Goal: Information Seeking & Learning: Compare options

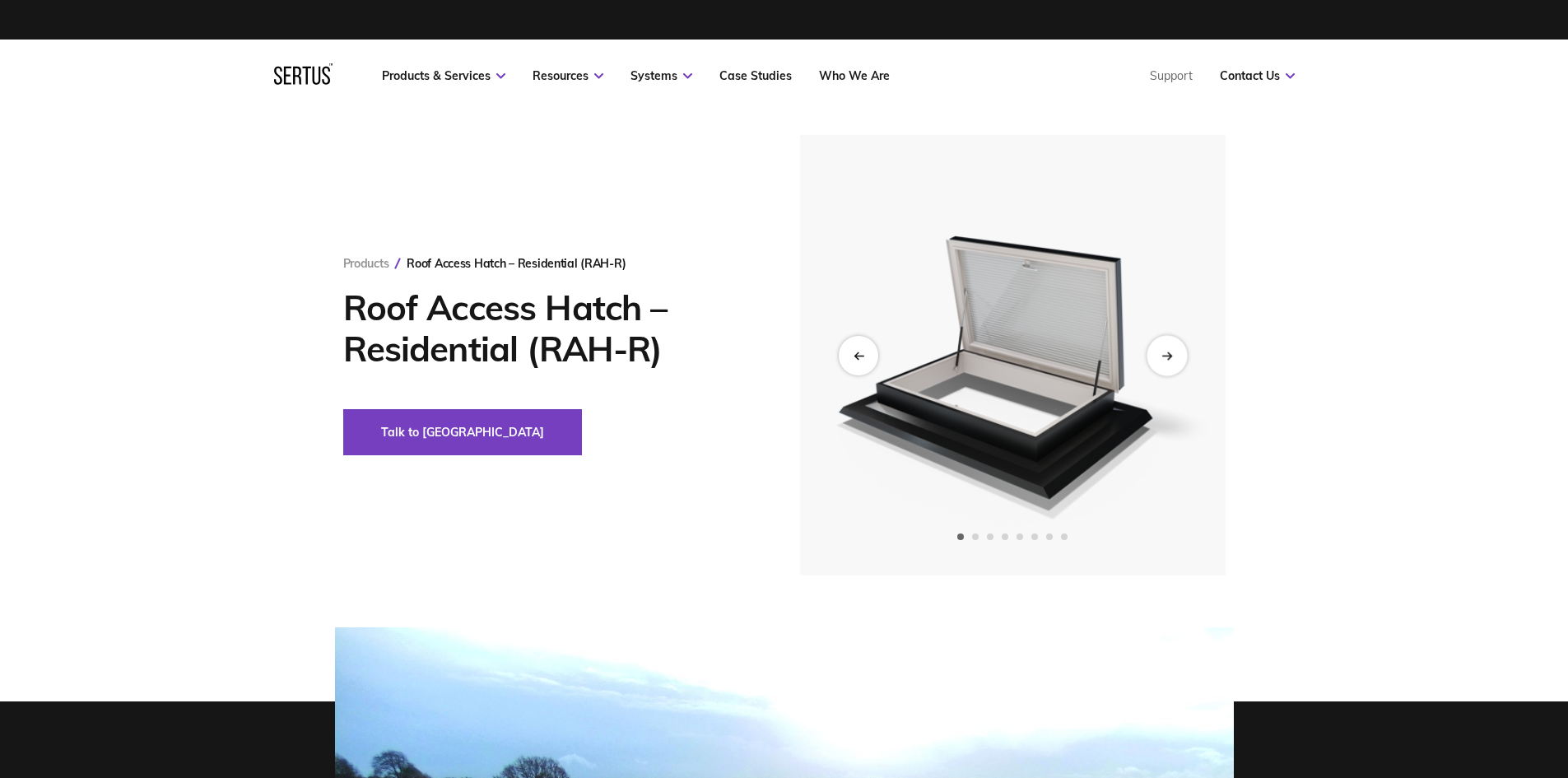
click at [1175, 348] on div "Next slide" at bounding box center [1166, 354] width 40 height 40
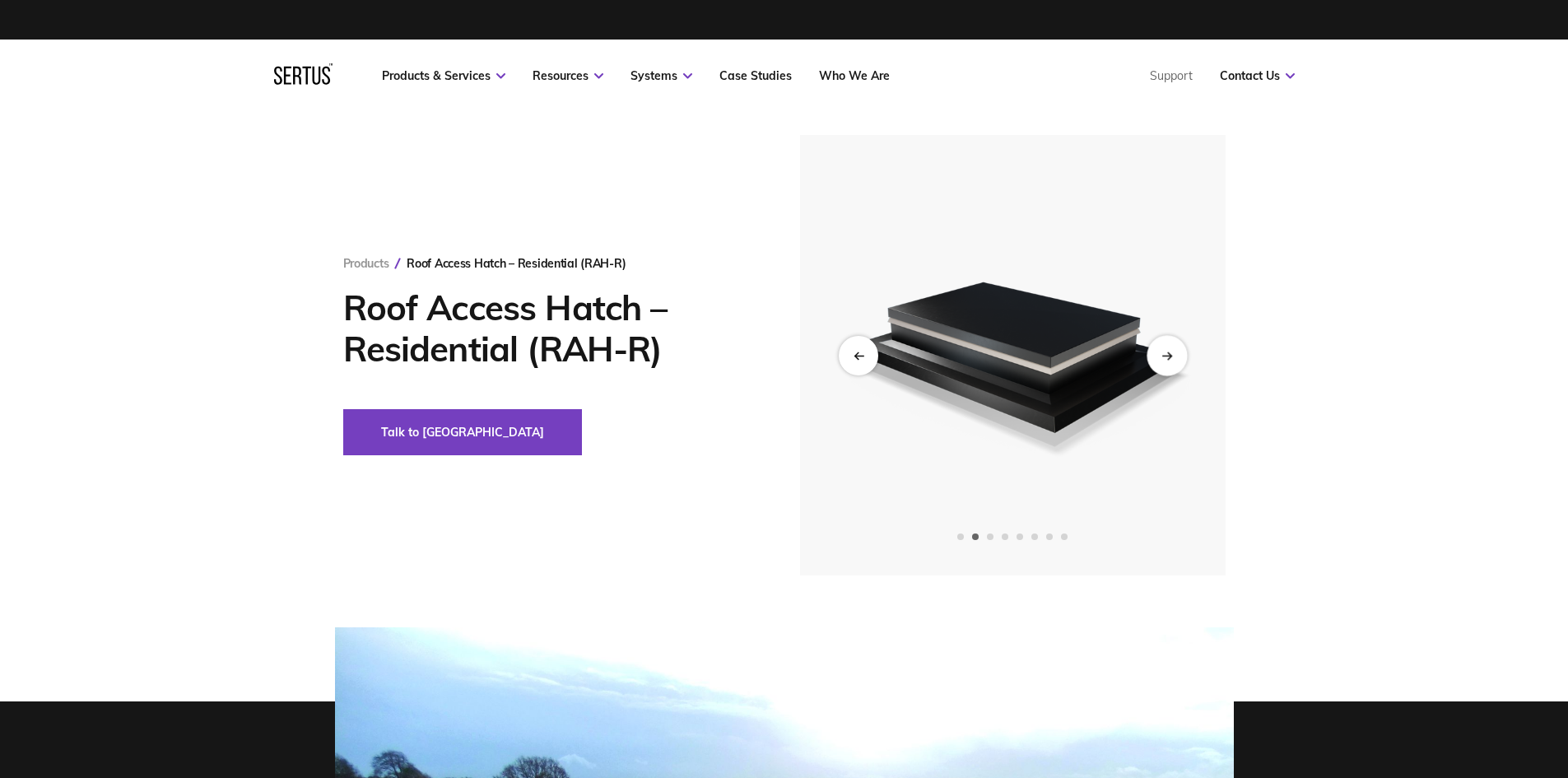
click at [1175, 348] on div "Next slide" at bounding box center [1166, 354] width 40 height 40
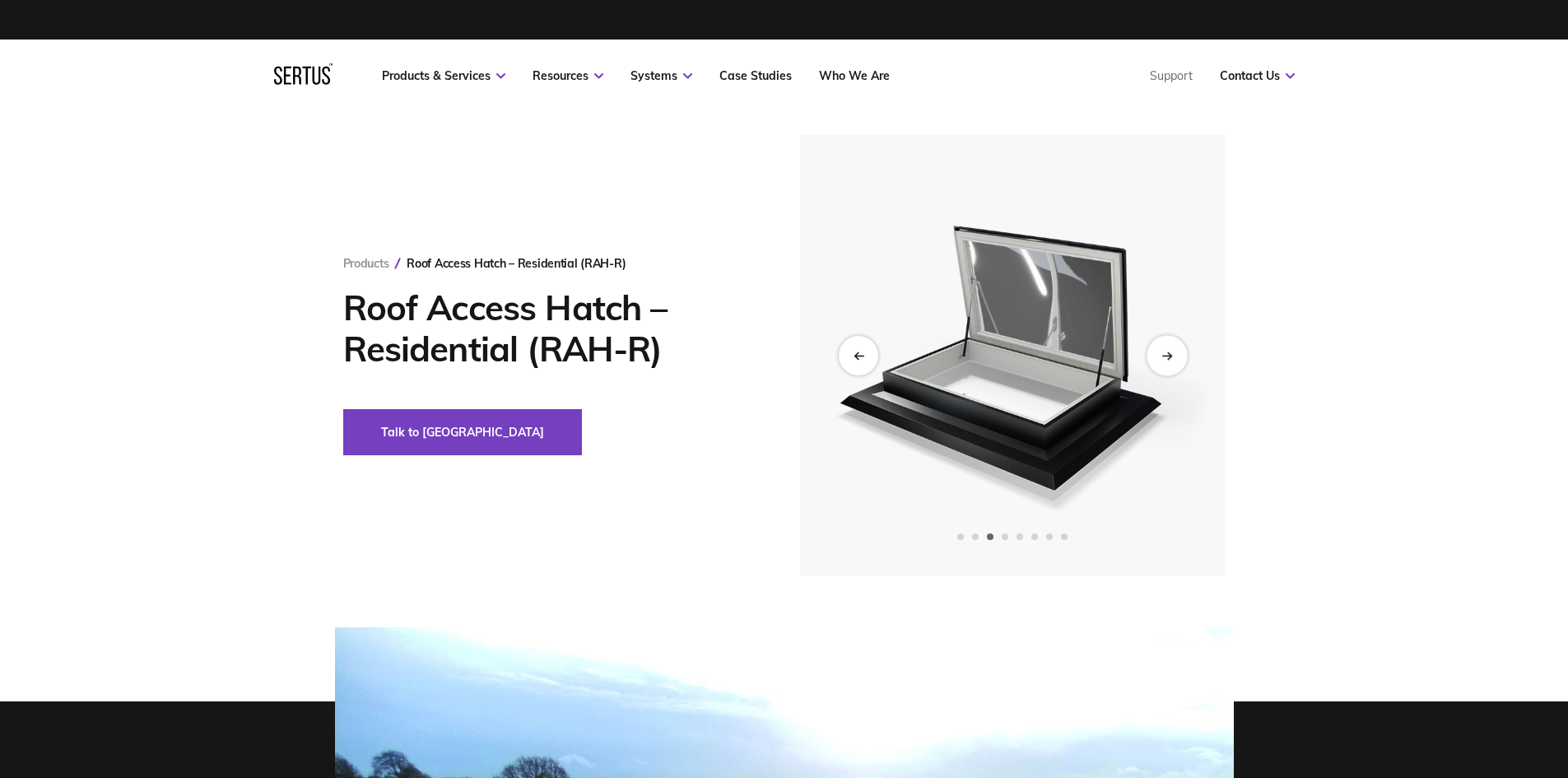
click at [1175, 348] on div "Next slide" at bounding box center [1166, 354] width 40 height 40
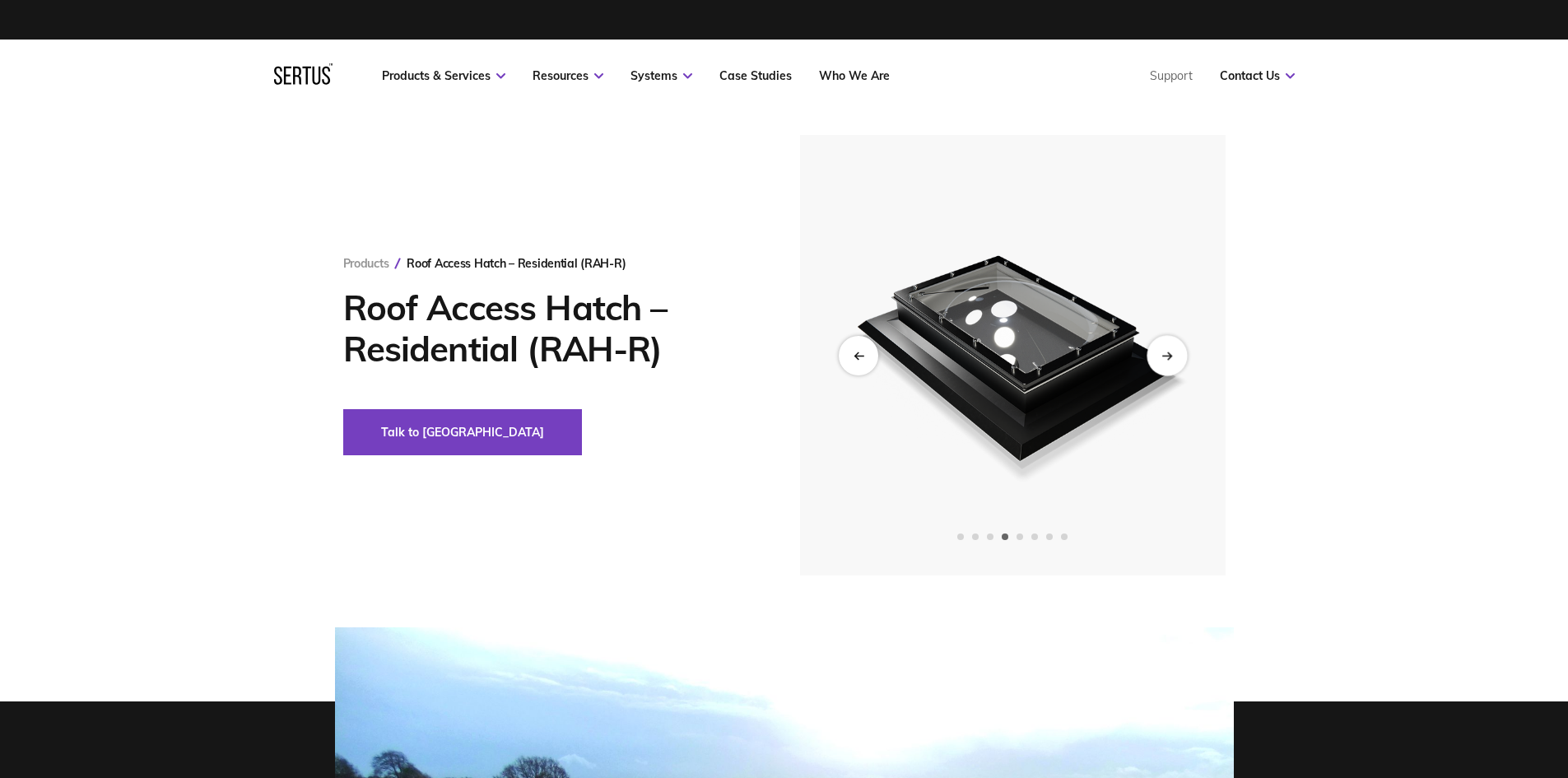
click at [1175, 348] on div "Next slide" at bounding box center [1166, 354] width 40 height 40
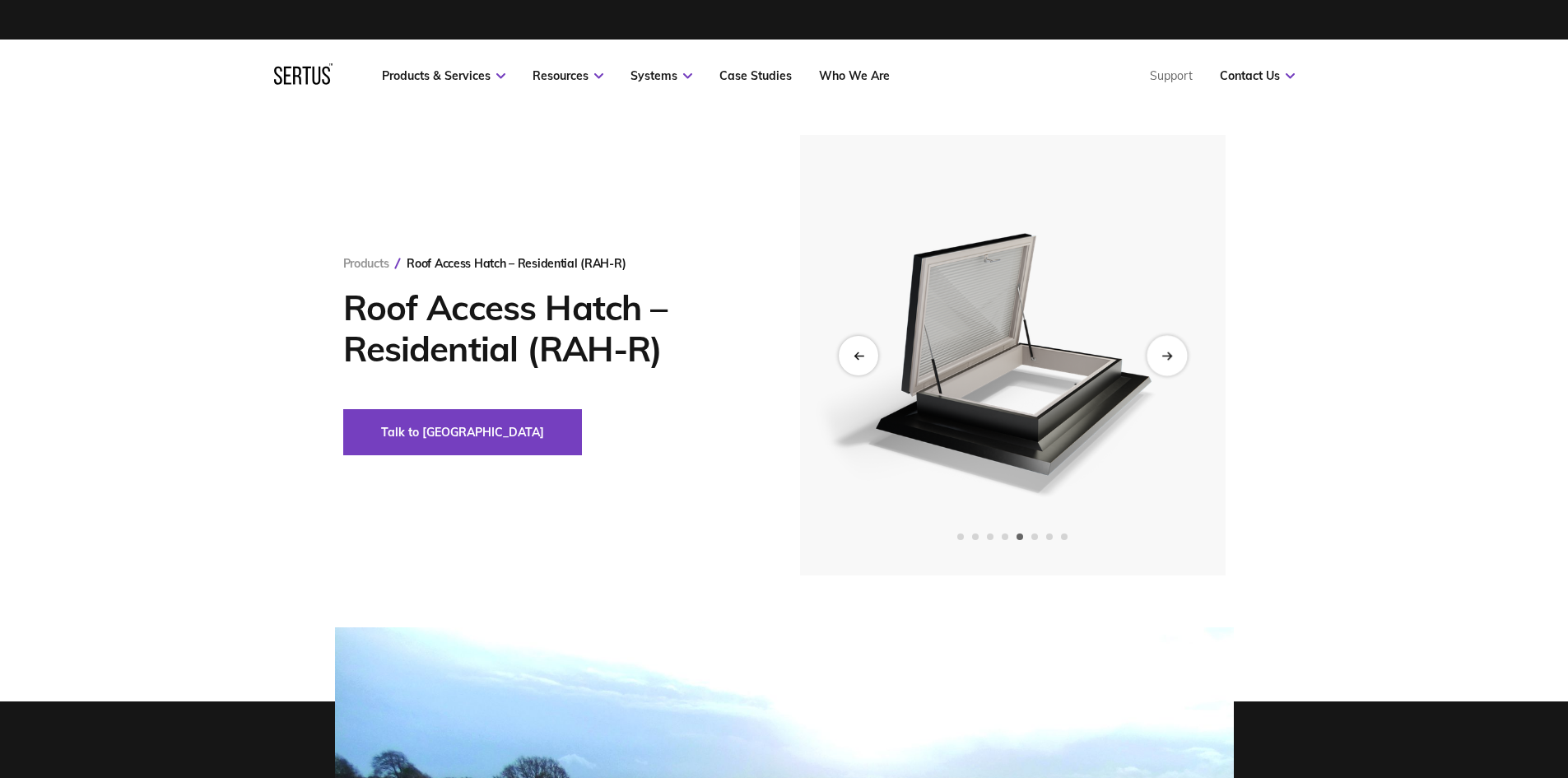
click at [1175, 348] on div "Next slide" at bounding box center [1166, 354] width 40 height 40
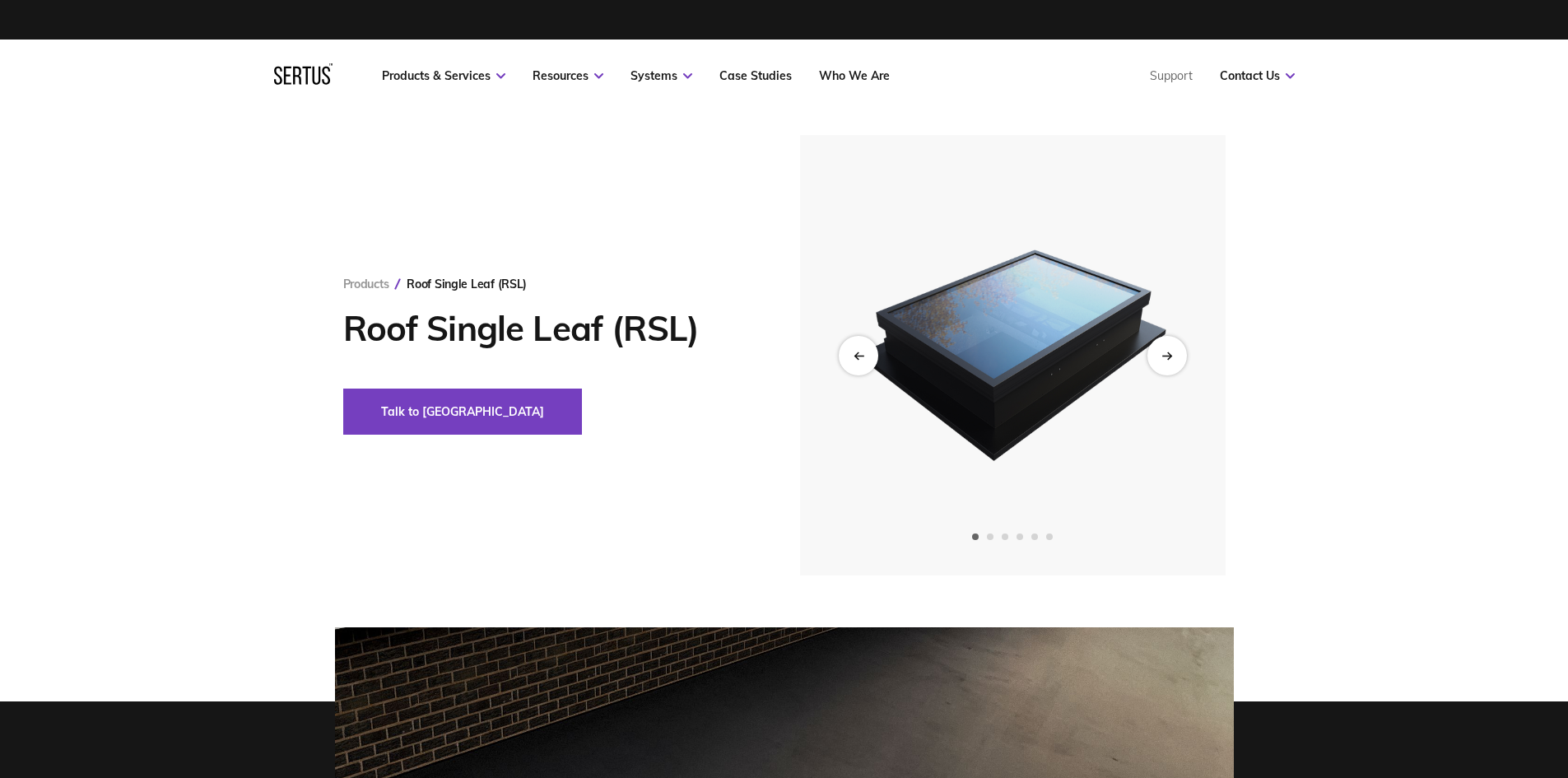
click at [1148, 496] on img at bounding box center [1011, 355] width 404 height 441
drag, startPoint x: 1105, startPoint y: 155, endPoint x: 1388, endPoint y: 256, distance: 300.5
click at [1388, 256] on div "Products Roof Single Leaf (RSL) Roof Single Leaf (RSL) Talk to us" at bounding box center [784, 355] width 1568 height 441
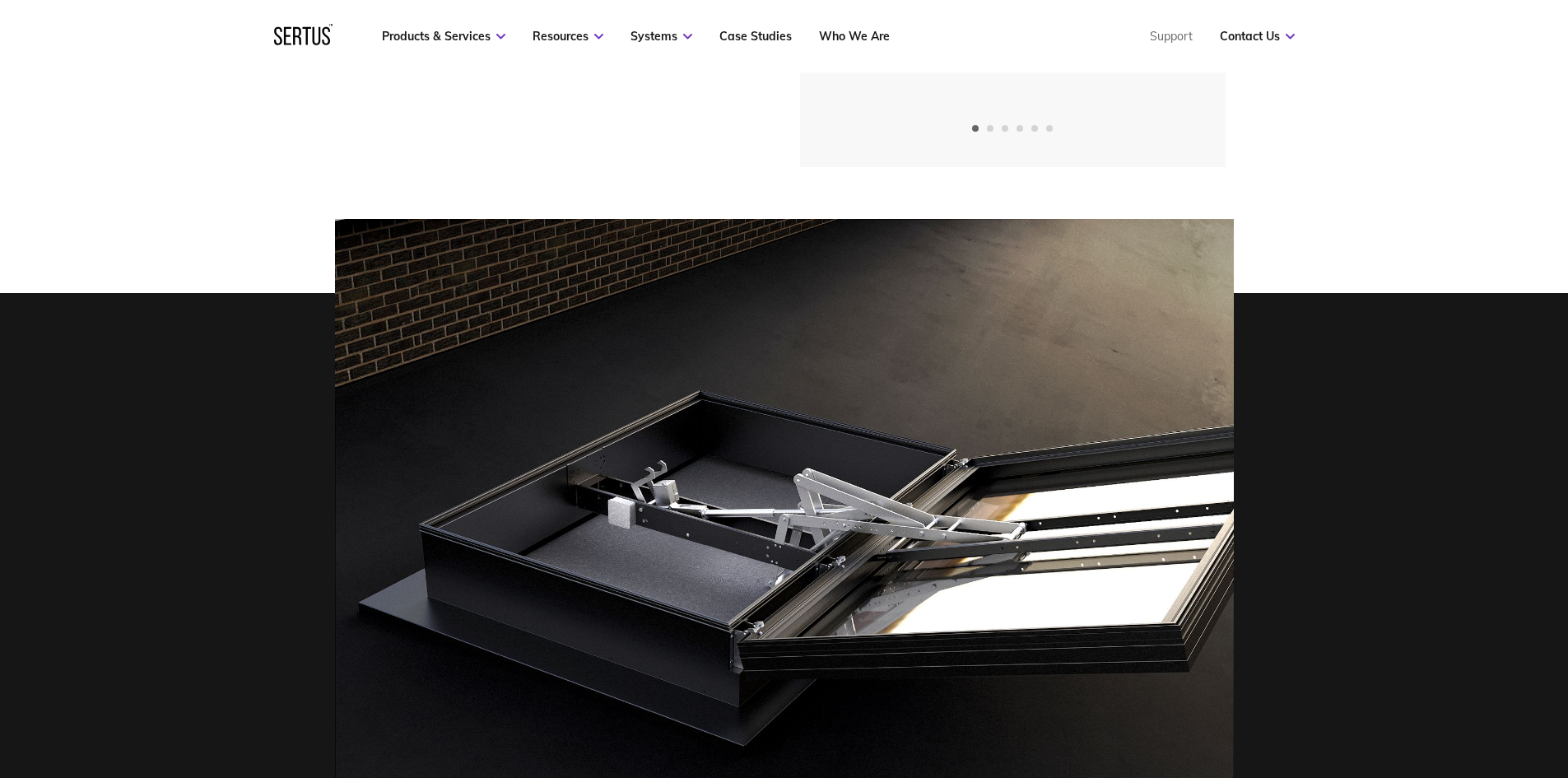
scroll to position [411, 0]
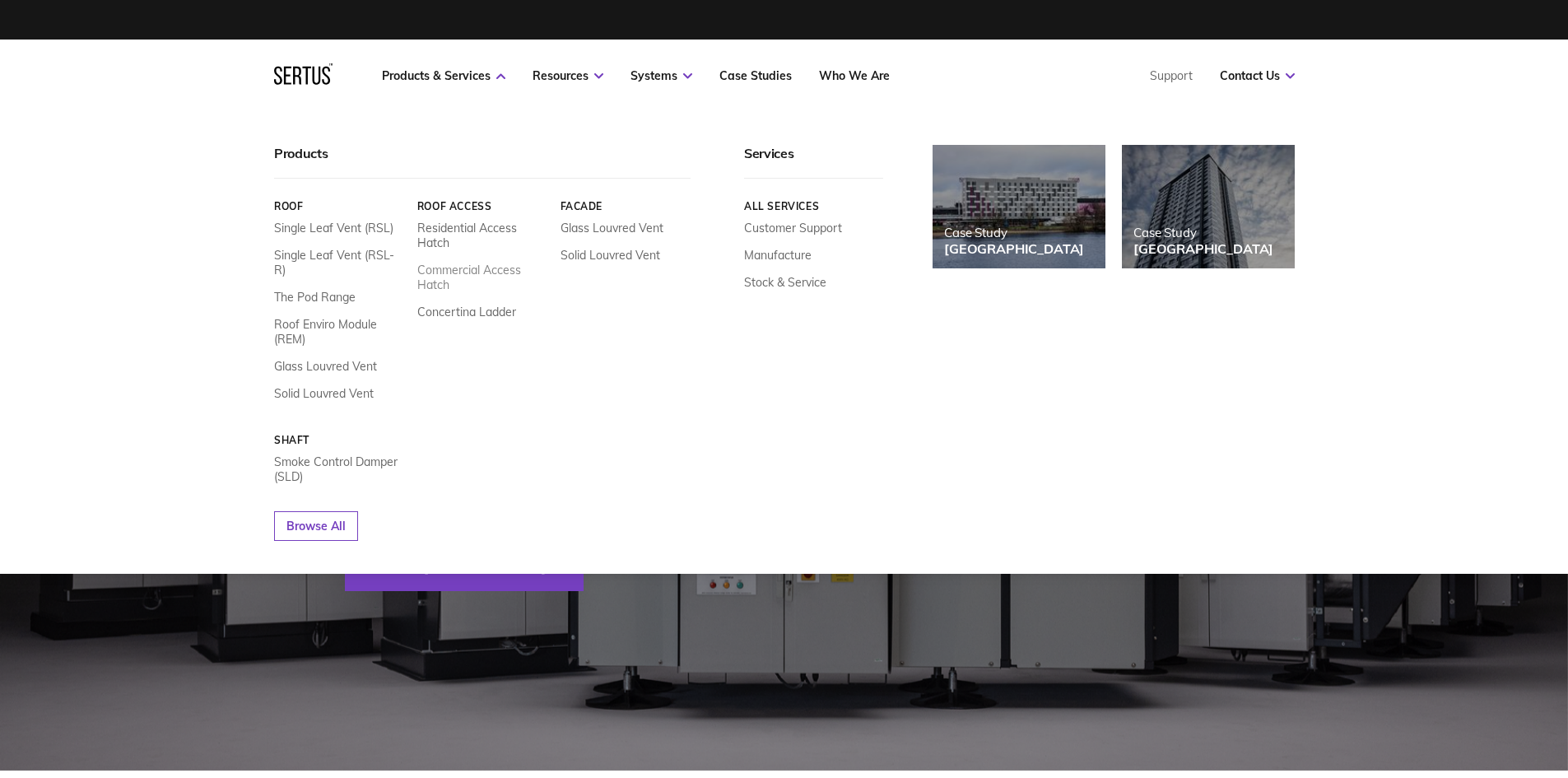
click at [470, 270] on link "Commercial Access Hatch" at bounding box center [482, 277] width 131 height 30
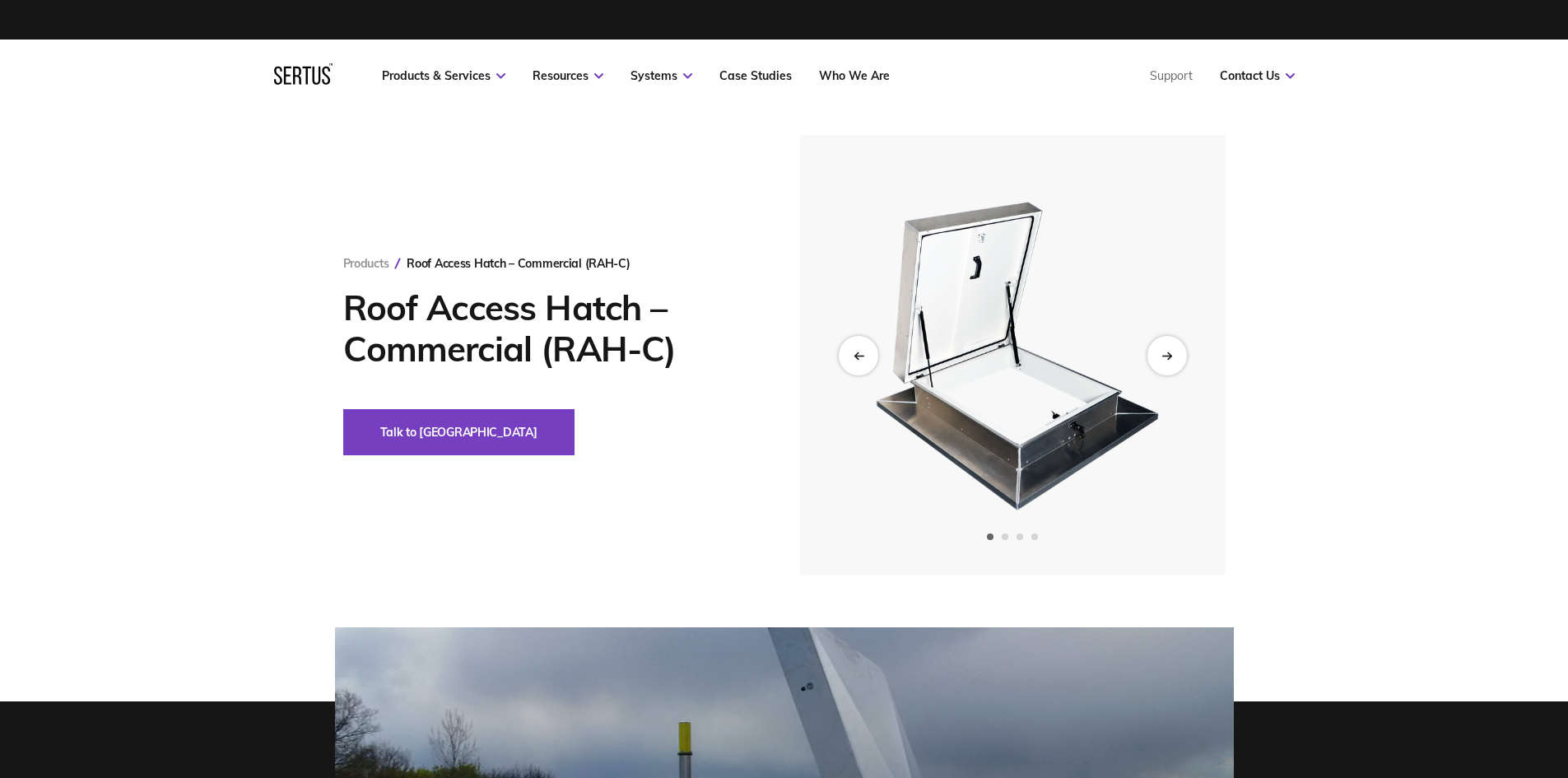
click at [1178, 189] on img at bounding box center [1011, 355] width 404 height 441
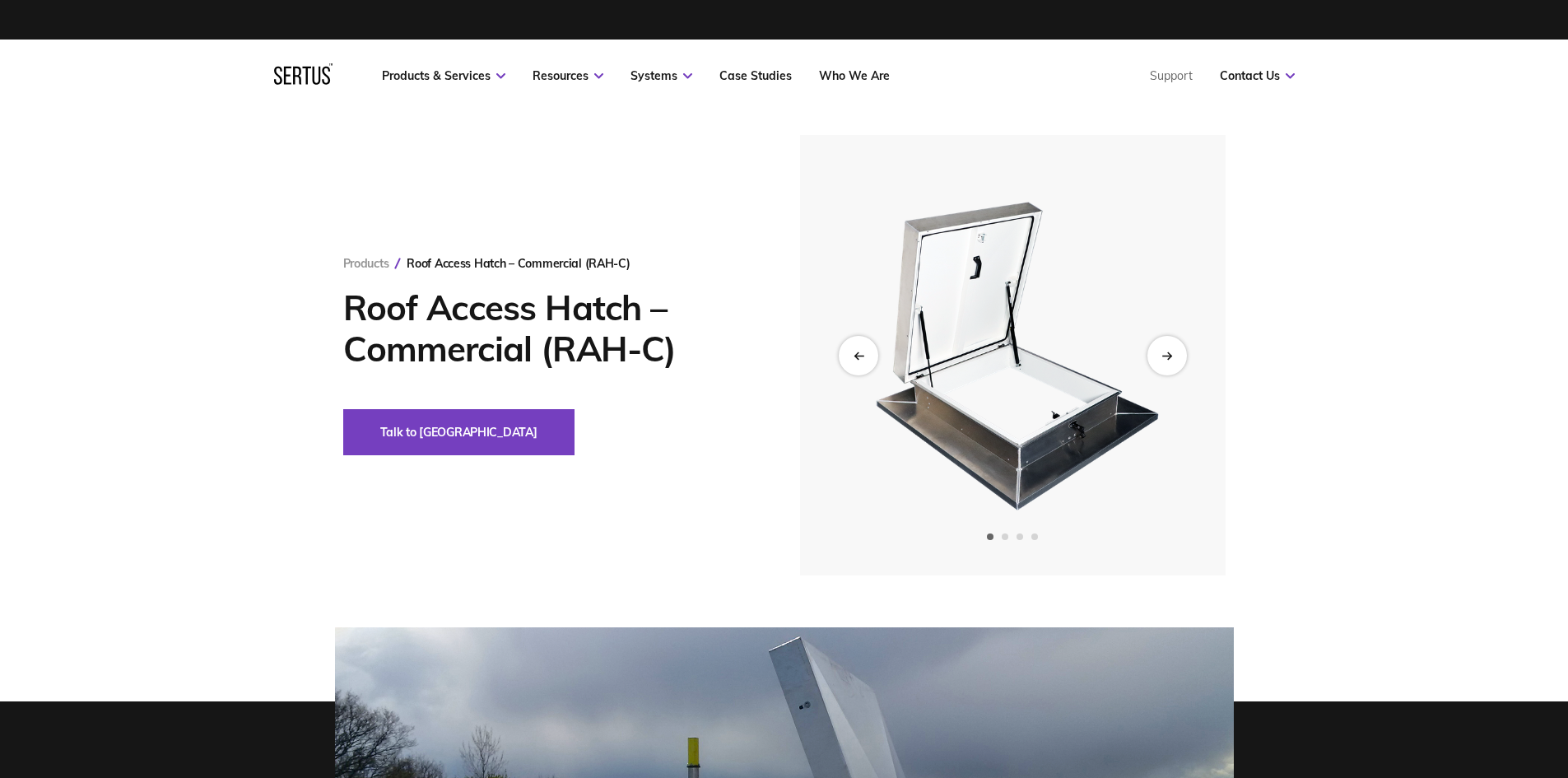
drag, startPoint x: 1191, startPoint y: 217, endPoint x: 1446, endPoint y: 302, distance: 268.8
click at [1446, 302] on div "Products Roof Access Hatch – Commercial (RAH-C) Roof Access Hatch – Commercial …" at bounding box center [784, 355] width 1568 height 441
